Goal: Information Seeking & Learning: Learn about a topic

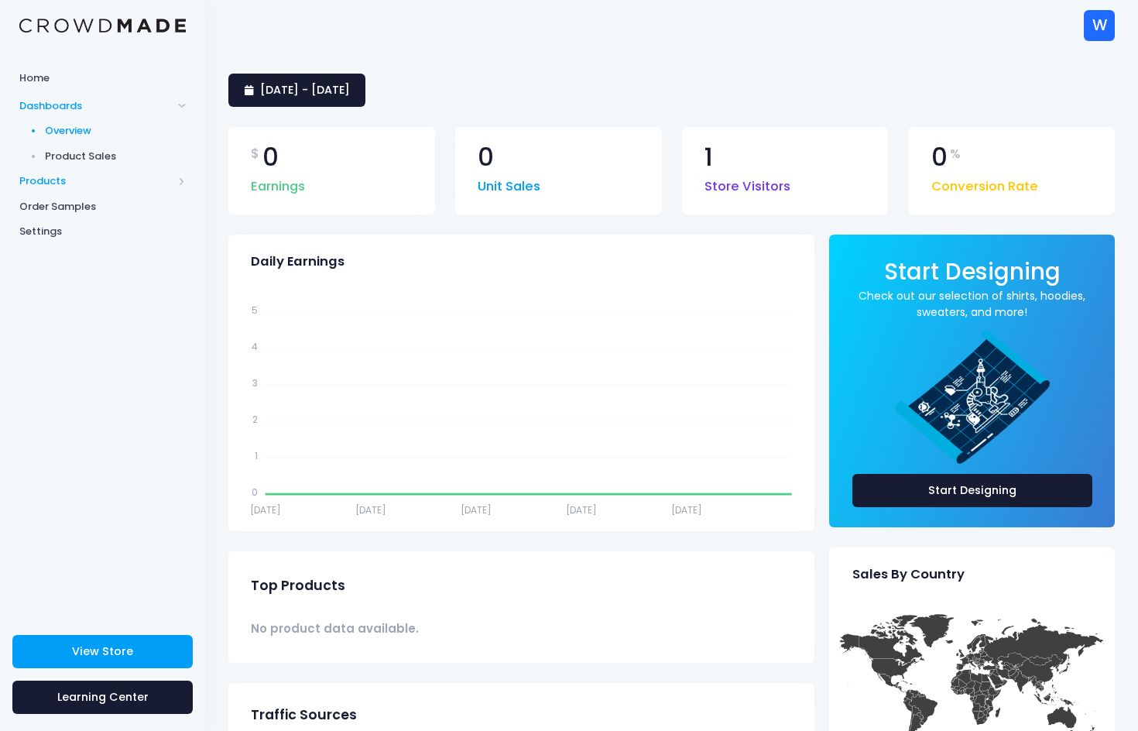
click at [54, 171] on span "Products" at bounding box center [102, 182] width 205 height 26
click at [60, 106] on span "Dashboards" at bounding box center [95, 105] width 153 height 15
click at [79, 156] on span "Product Sales" at bounding box center [116, 156] width 142 height 15
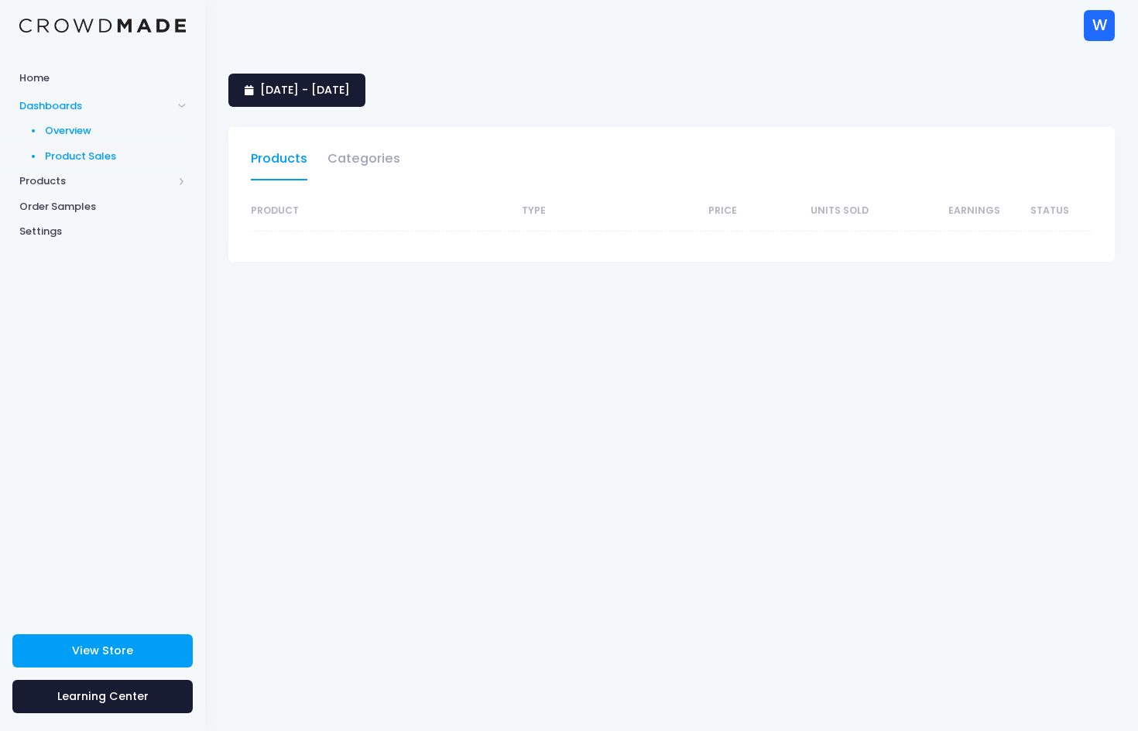
select select "25"
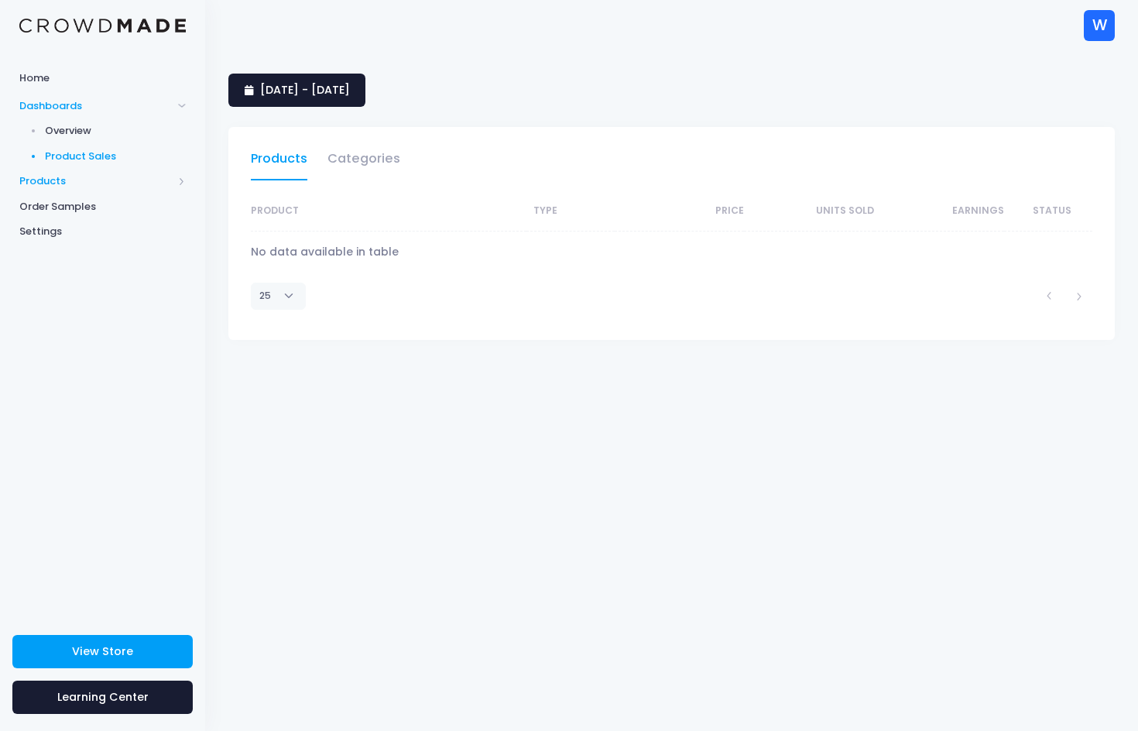
click at [53, 182] on span "Products" at bounding box center [95, 180] width 153 height 15
click at [83, 153] on span "Product Builder" at bounding box center [116, 156] width 142 height 15
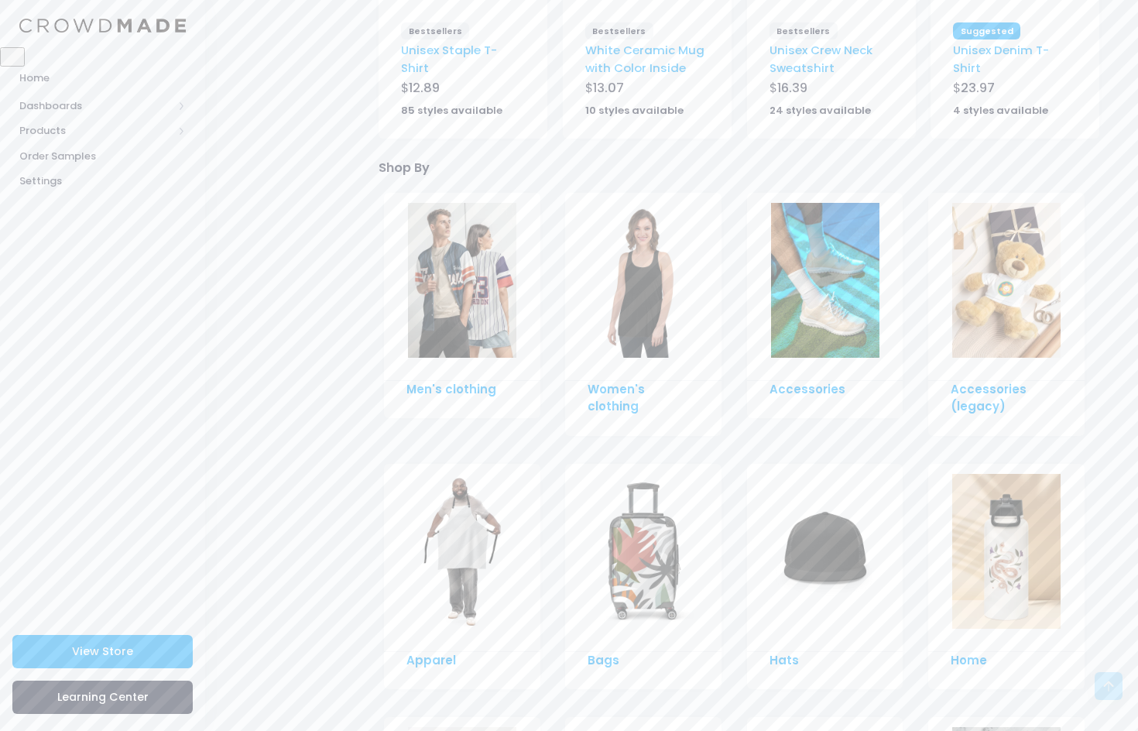
scroll to position [685, 0]
click at [784, 660] on link "Hats" at bounding box center [784, 658] width 29 height 16
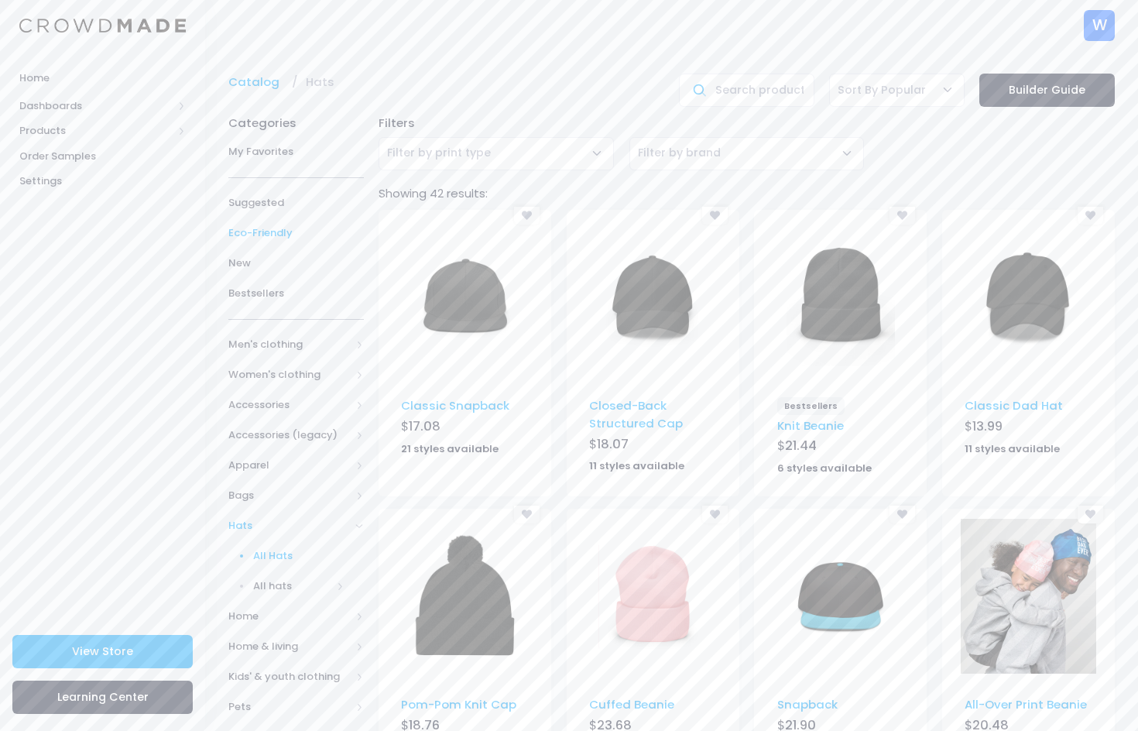
click at [247, 235] on span "Eco-Friendly" at bounding box center [296, 232] width 136 height 15
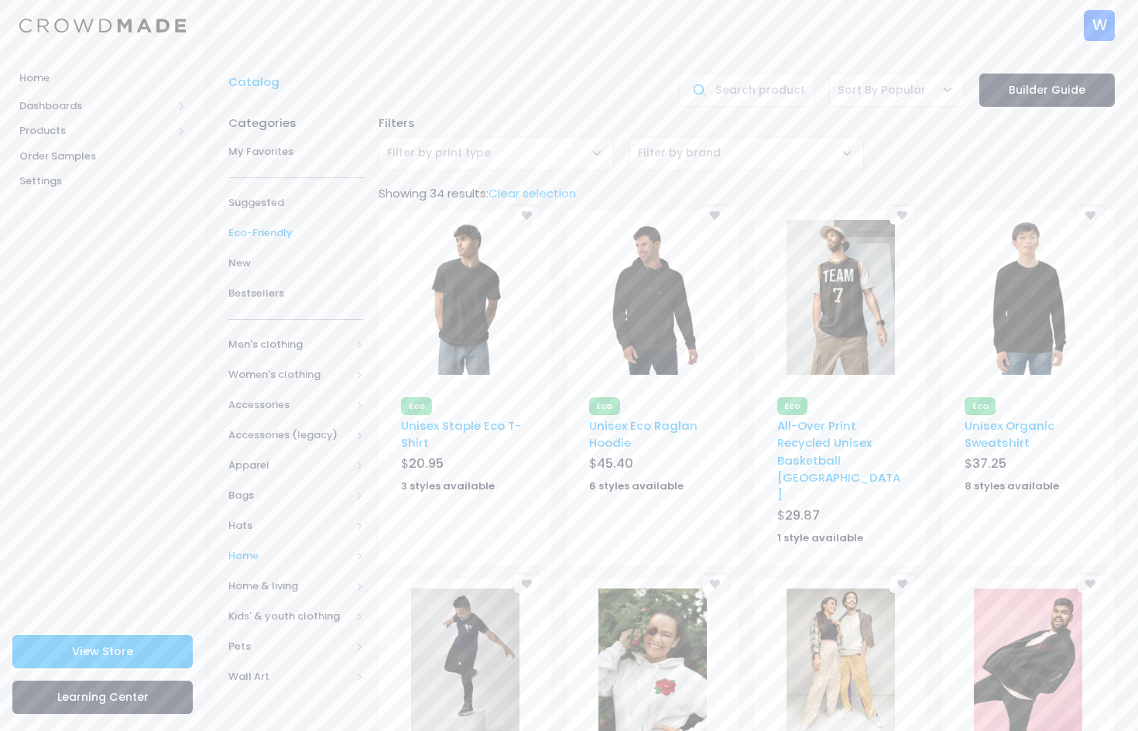
click at [244, 557] on span "Home" at bounding box center [289, 555] width 122 height 15
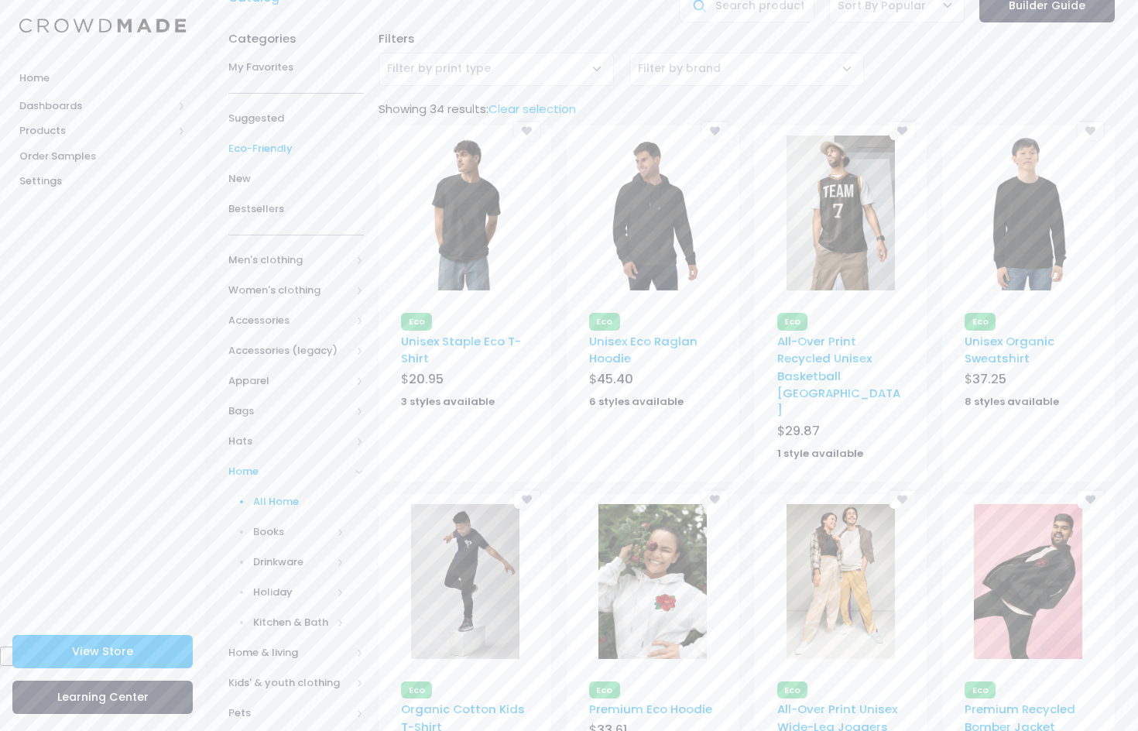
scroll to position [111, 0]
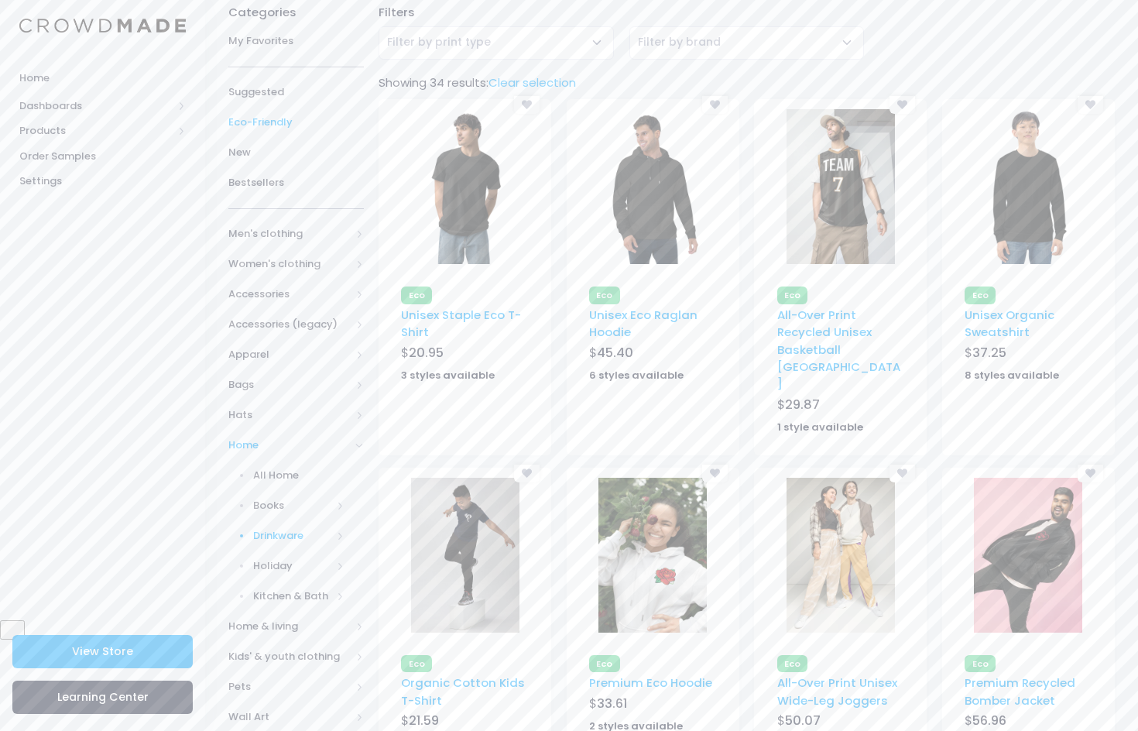
click at [278, 540] on span "Drinkware" at bounding box center [292, 535] width 78 height 15
click at [281, 562] on span "All Drinkware" at bounding box center [302, 565] width 84 height 15
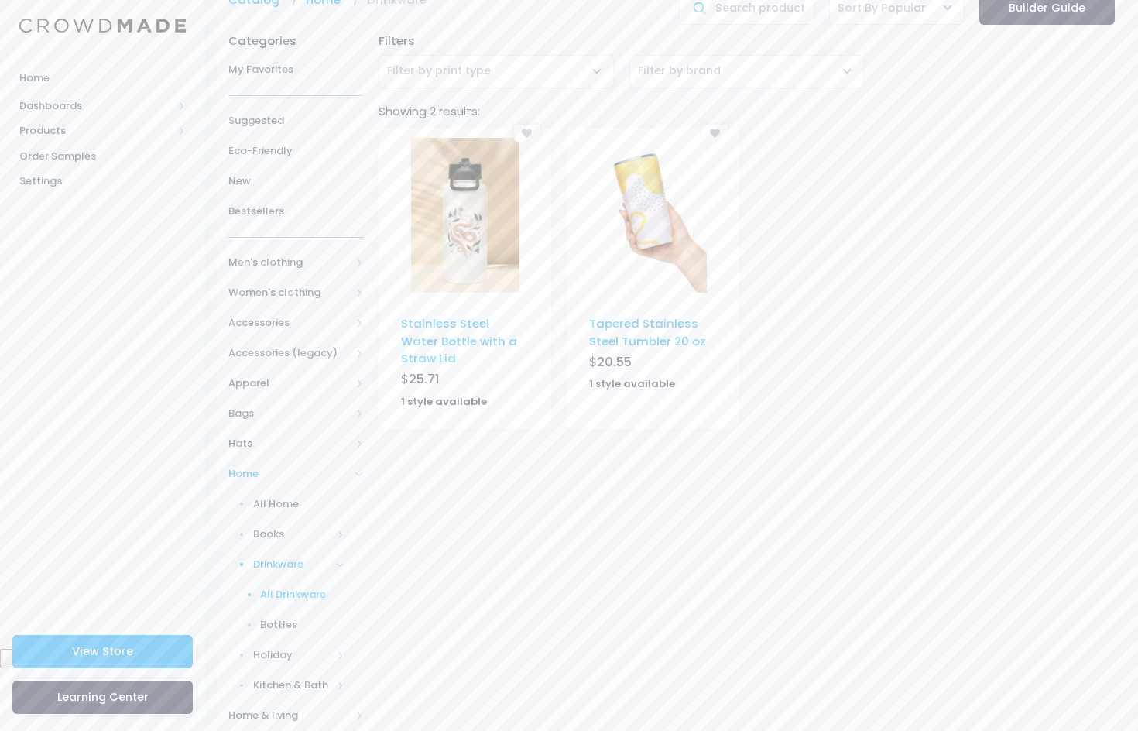
scroll to position [86, 0]
click at [343, 557] on span at bounding box center [340, 561] width 8 height 8
click at [290, 503] on span "All Home" at bounding box center [298, 499] width 91 height 15
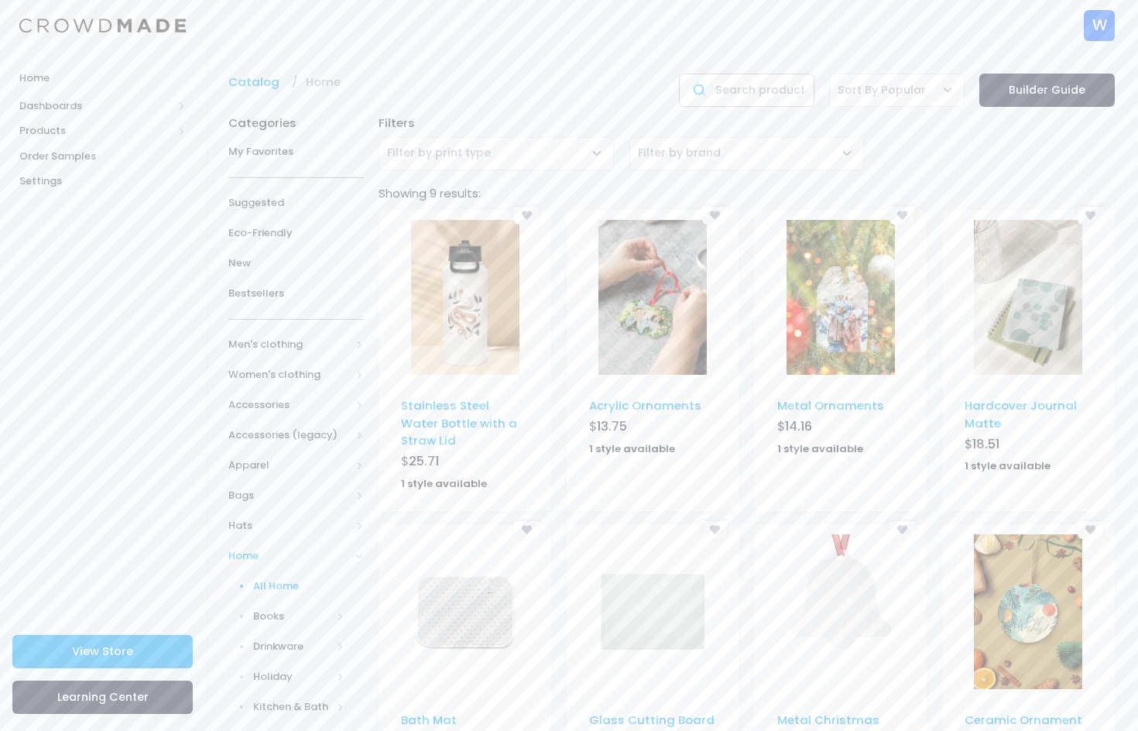
click at [741, 94] on input "text" at bounding box center [747, 90] width 136 height 33
type input "mug"
